Goal: Subscribe to service/newsletter

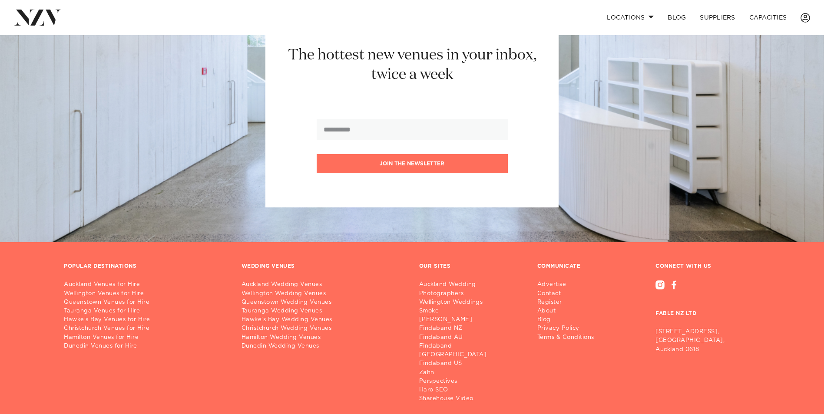
scroll to position [1070, 0]
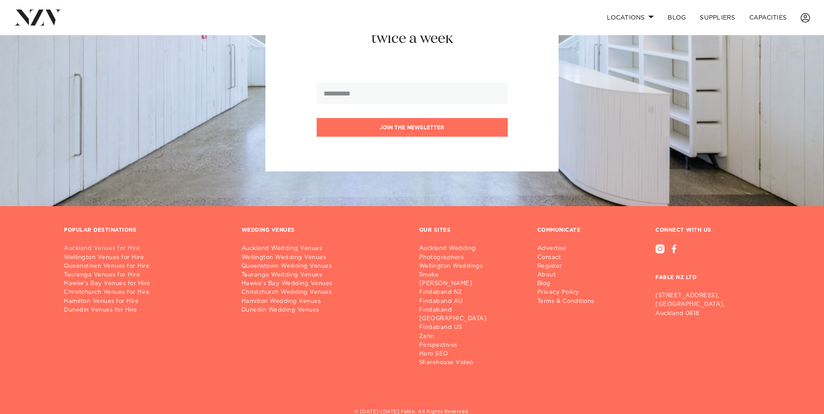
click at [91, 244] on link "Auckland Venues for Hire" at bounding box center [146, 248] width 164 height 9
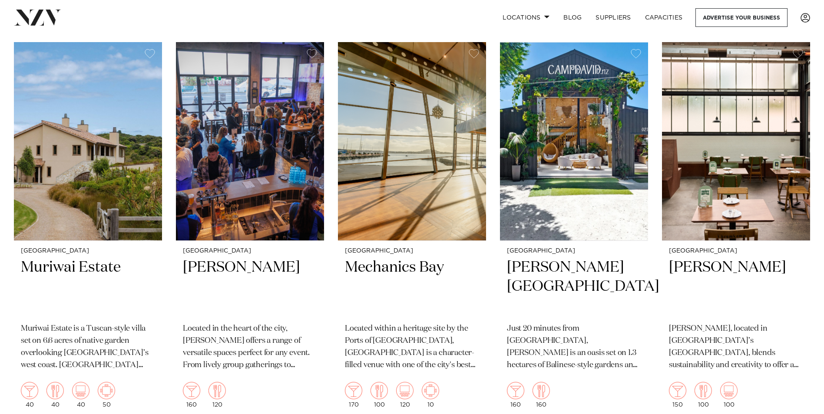
scroll to position [9587, 0]
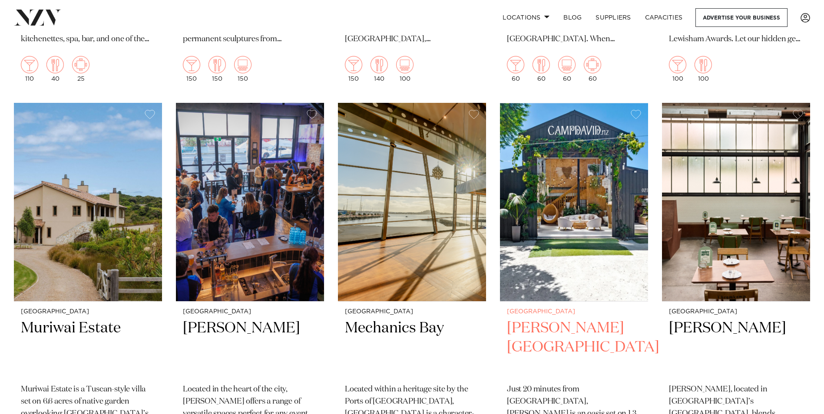
click at [555, 319] on h2 "Camp David Gardens" at bounding box center [574, 348] width 134 height 59
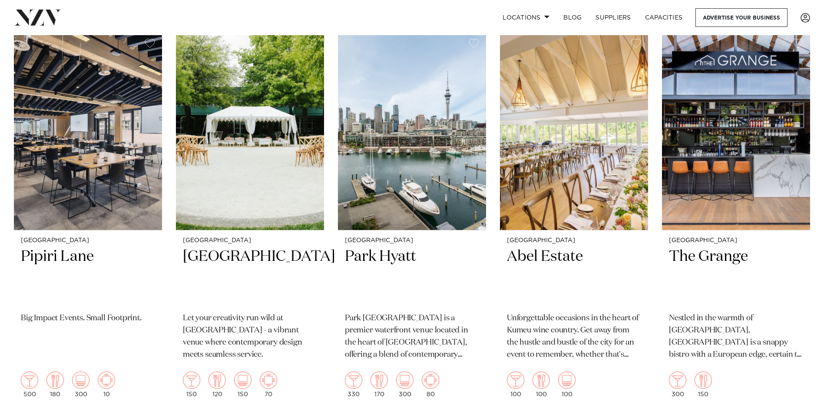
scroll to position [0, 0]
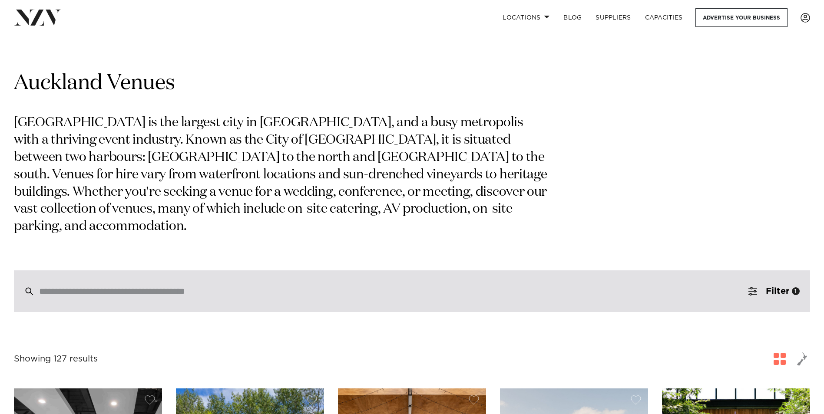
click at [39, 284] on div at bounding box center [412, 291] width 796 height 42
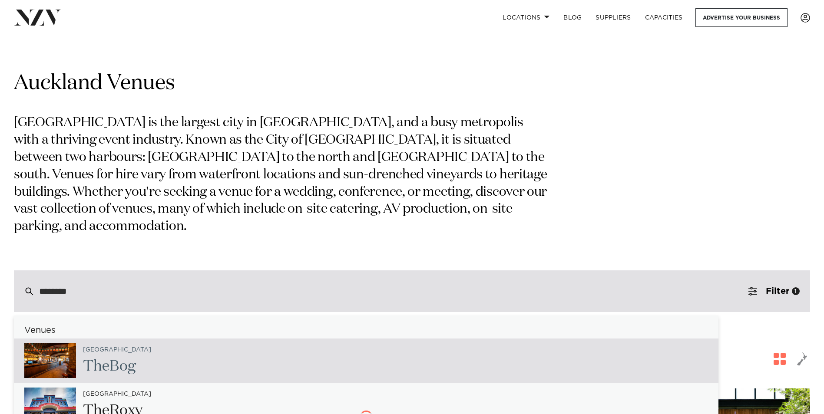
type input "*********"
type input "**********"
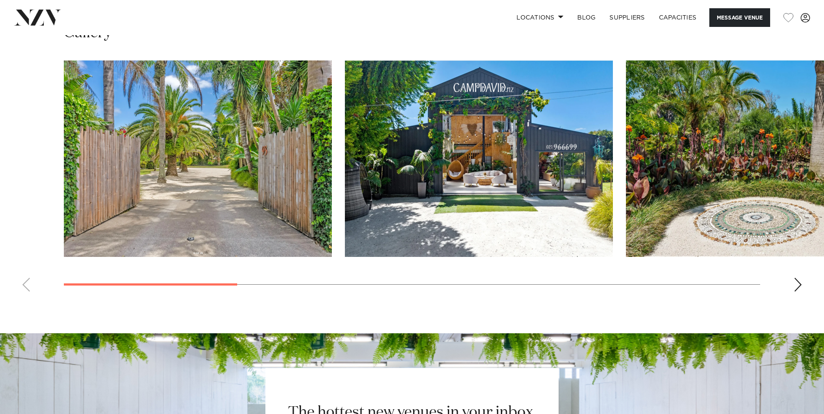
scroll to position [952, 0]
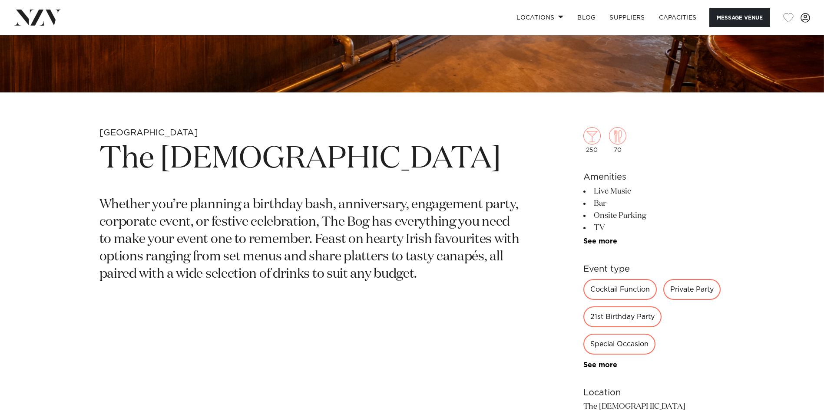
scroll to position [331, 0]
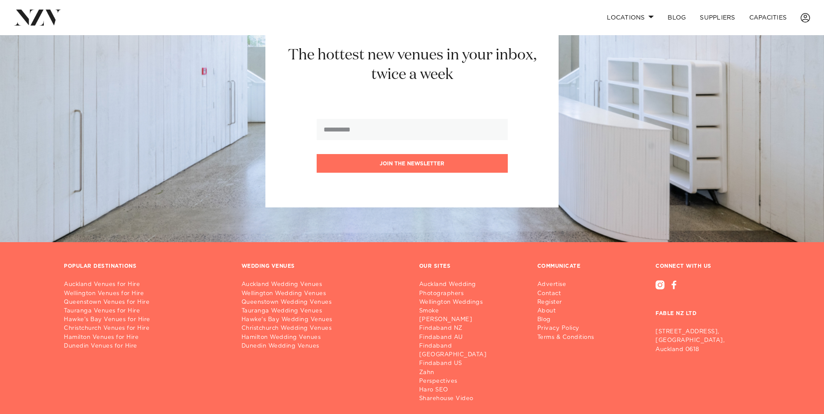
scroll to position [1036, 0]
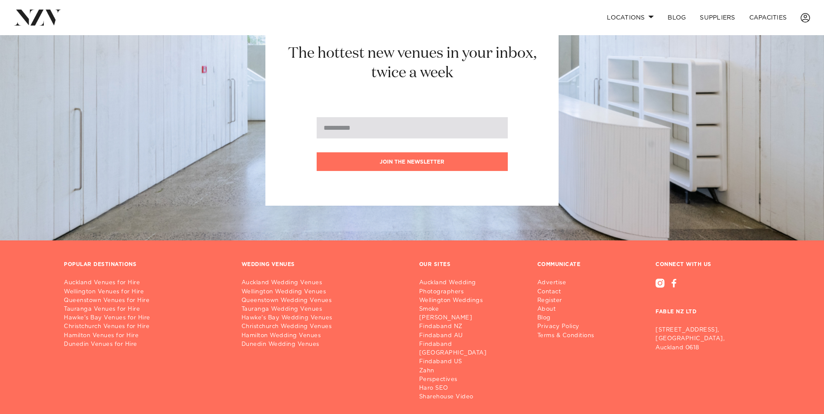
click at [330, 117] on input "email" at bounding box center [412, 127] width 191 height 21
type input "**********"
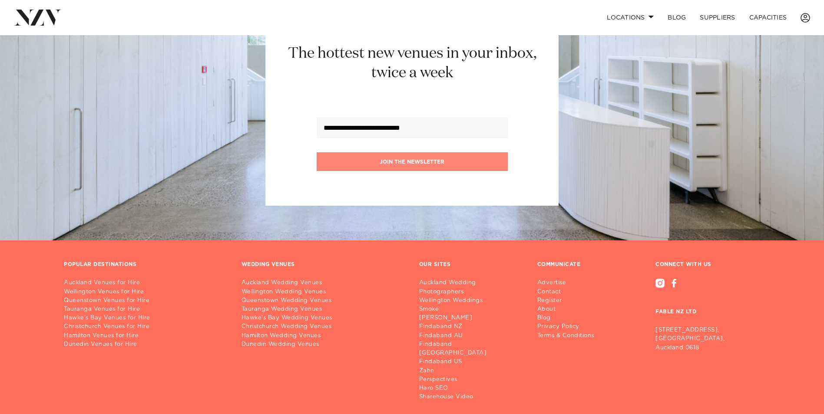
click at [416, 152] on button "Join the newsletter" at bounding box center [412, 161] width 191 height 19
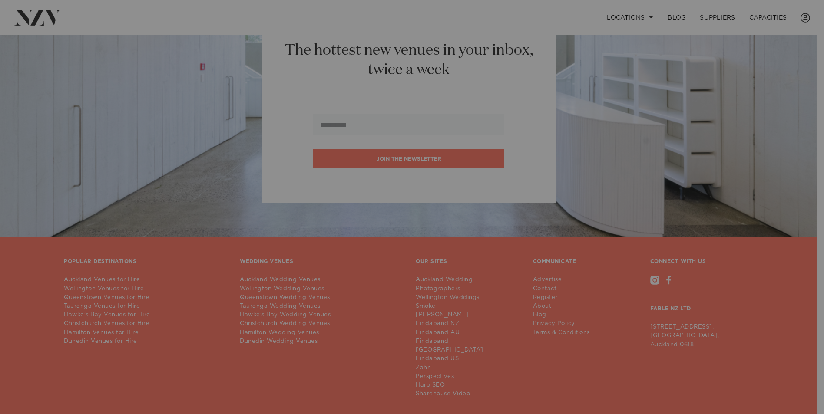
scroll to position [1039, 0]
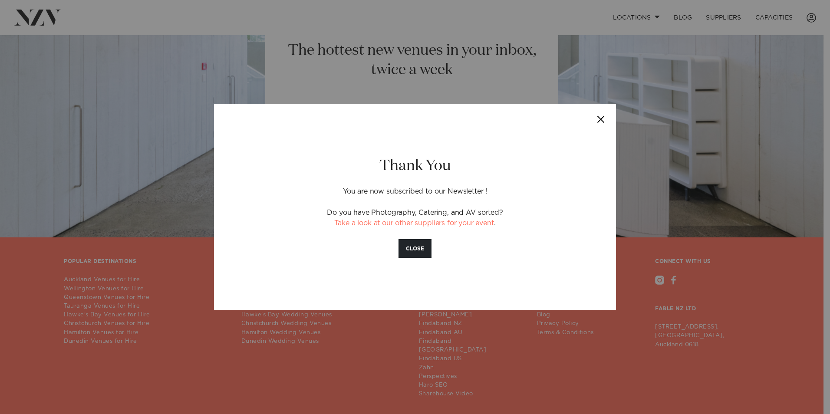
click at [600, 118] on button "Close" at bounding box center [601, 119] width 30 height 30
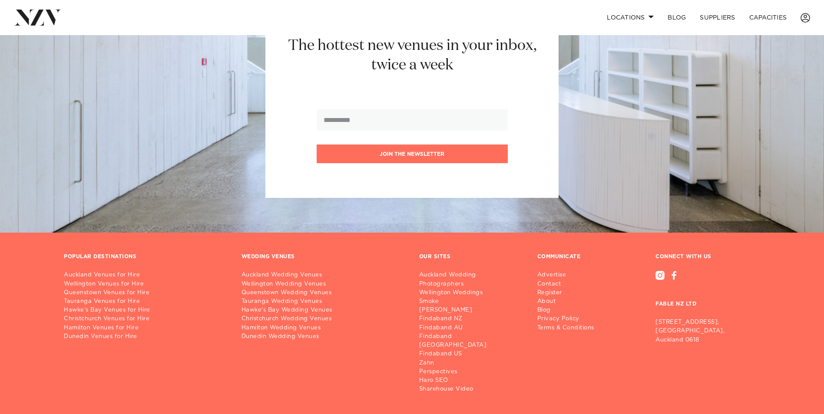
scroll to position [1065, 0]
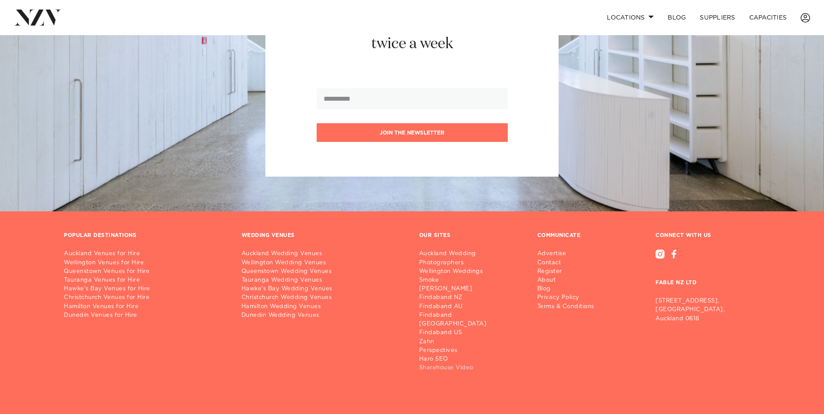
click at [444, 364] on link "Sharehouse Video" at bounding box center [471, 368] width 104 height 9
